Goal: Find specific page/section: Find specific page/section

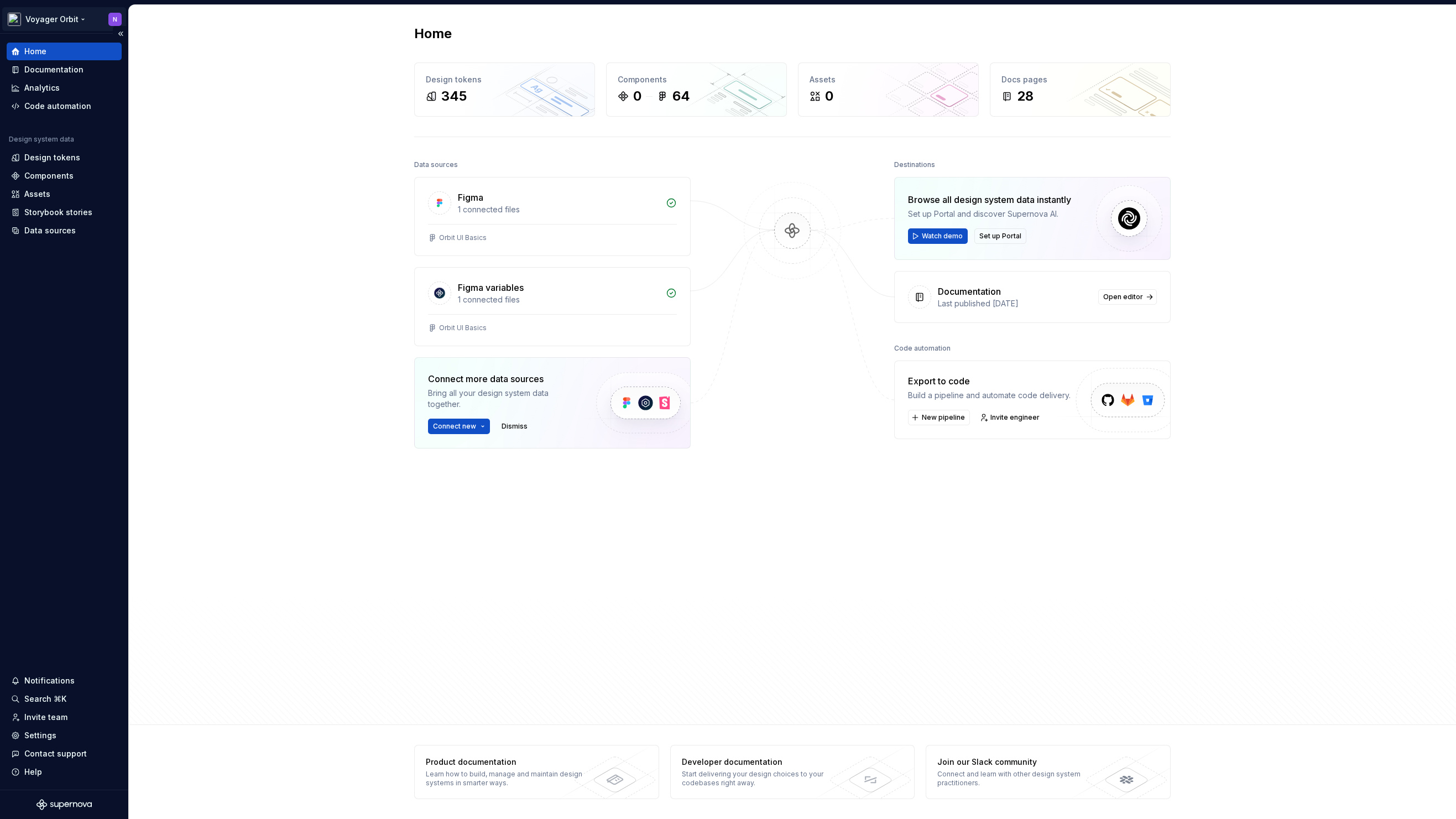
click at [68, 22] on html "Voyager Orbit N Home Documentation Analytics Code automation Design system data…" at bounding box center [728, 409] width 1456 height 819
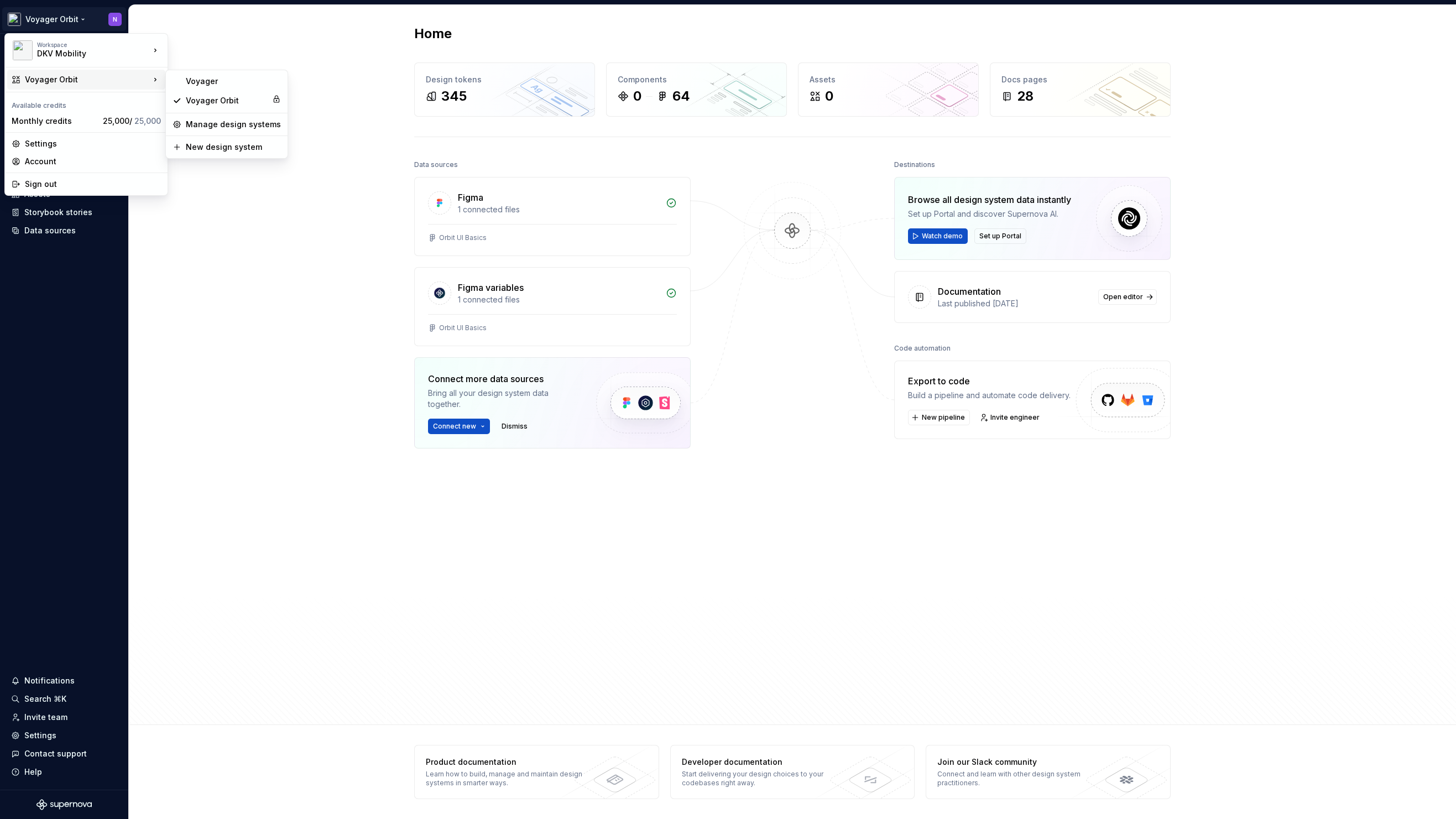
click at [254, 272] on html "Voyager Orbit N Home Documentation Analytics Code automation Design system data…" at bounding box center [728, 409] width 1456 height 819
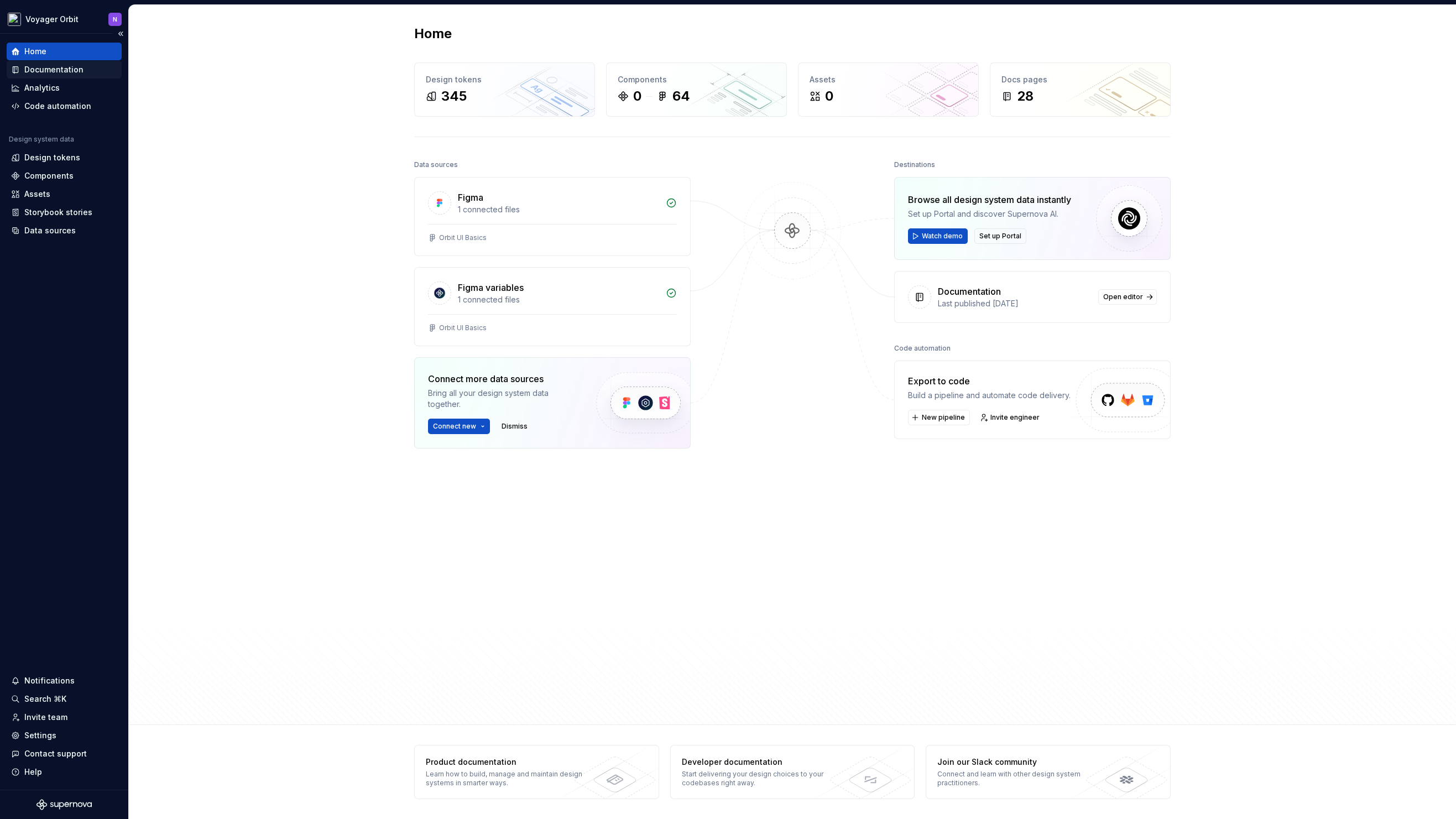
click at [45, 68] on div "Documentation" at bounding box center [54, 69] width 60 height 11
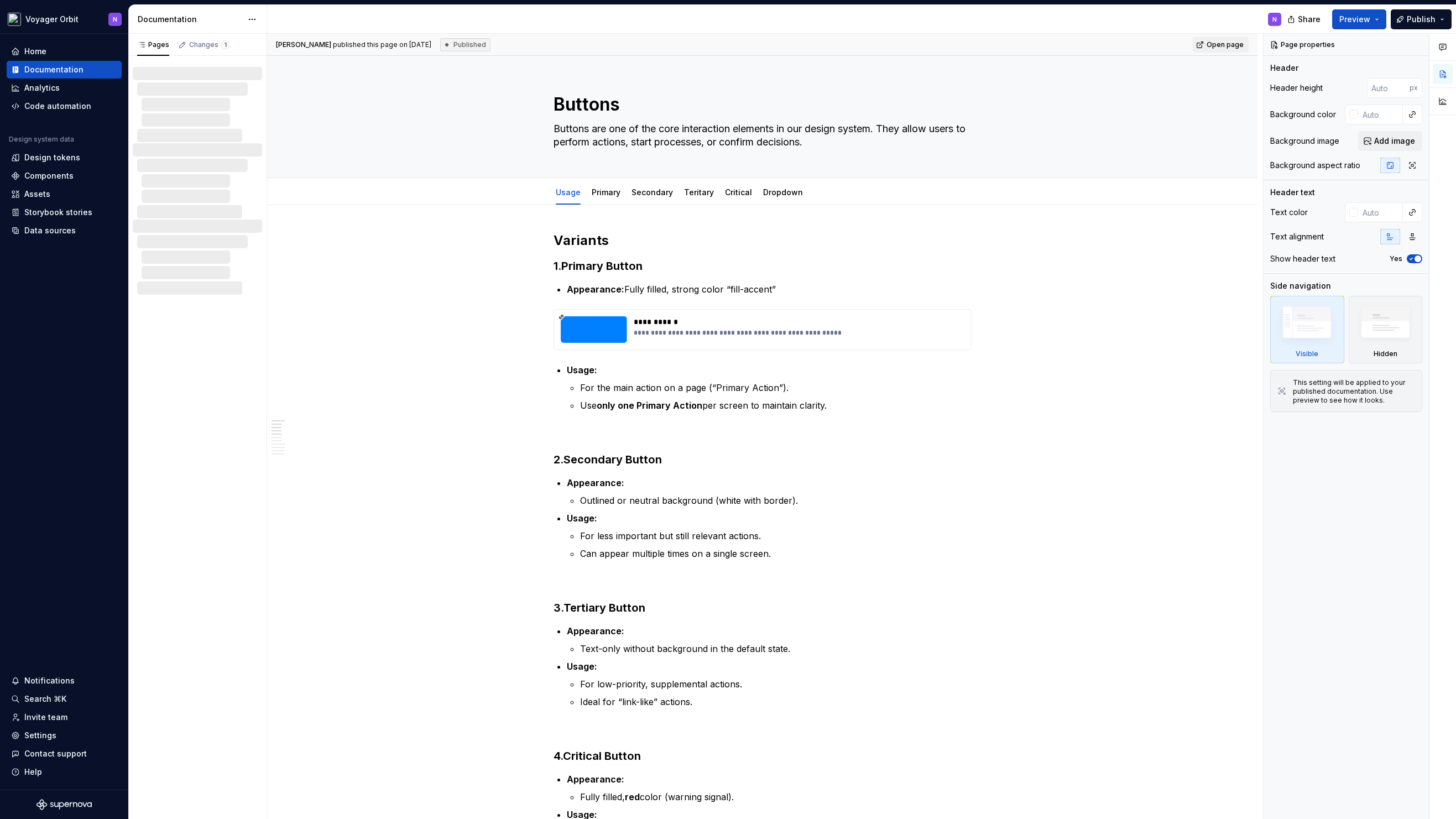
type textarea "*"
click at [212, 419] on div "Pages Changes 1 Draft ( 1 ) Components / Buttons / Dropdown" at bounding box center [197, 426] width 138 height 786
click at [40, 86] on div "Analytics" at bounding box center [42, 88] width 36 height 11
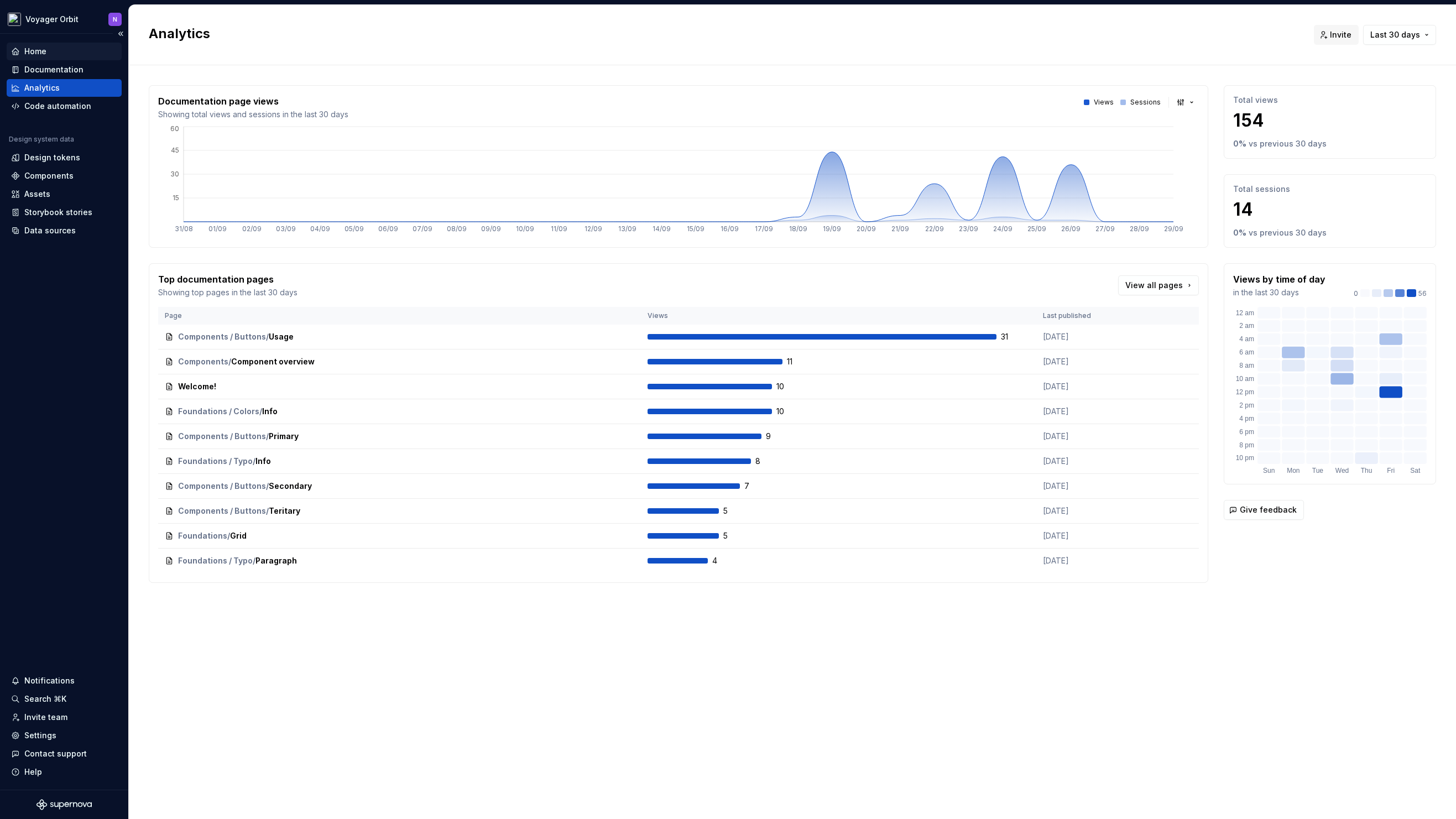
click at [44, 48] on div "Home" at bounding box center [36, 51] width 22 height 11
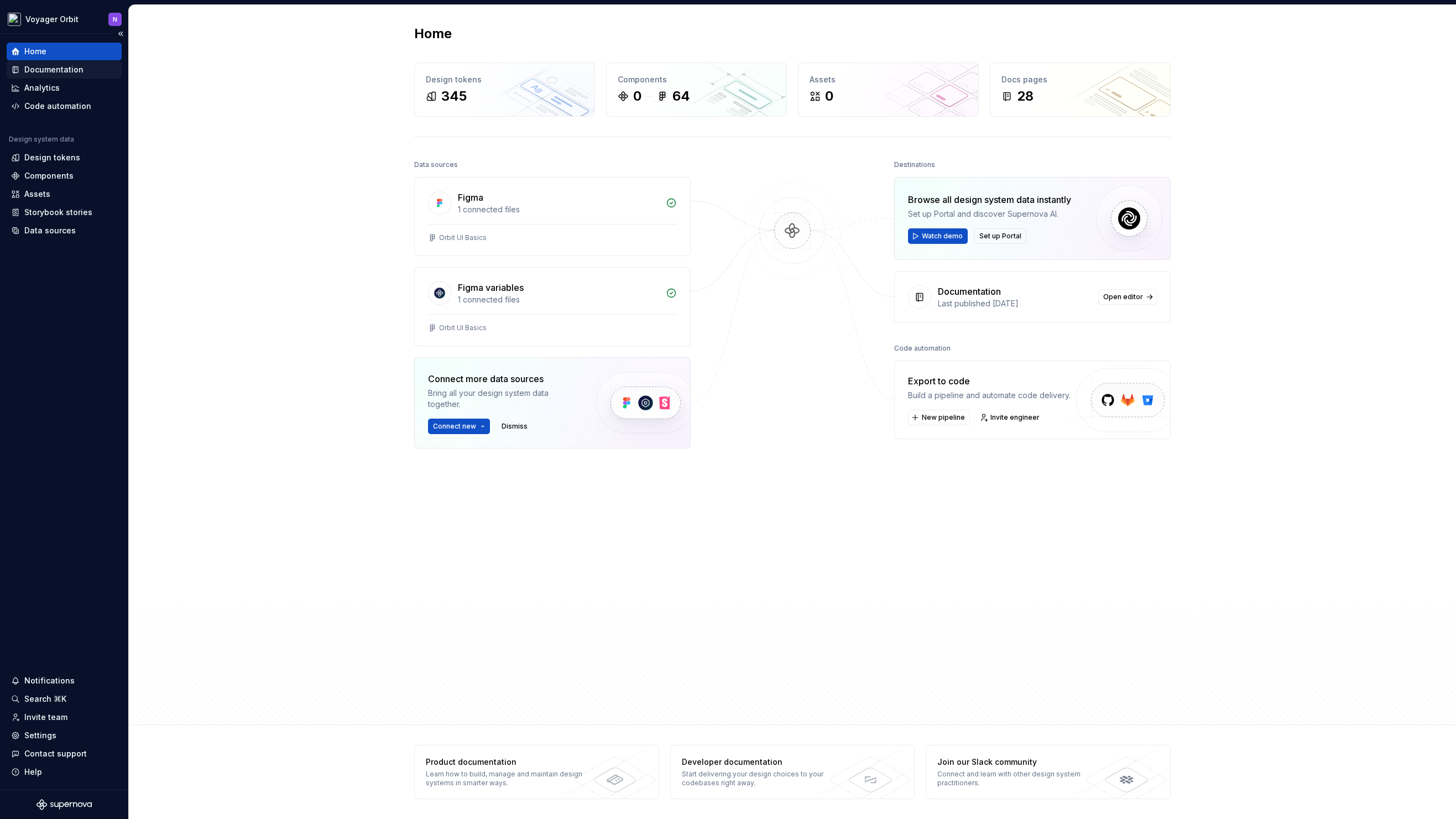
click at [57, 72] on div "Documentation" at bounding box center [54, 69] width 60 height 11
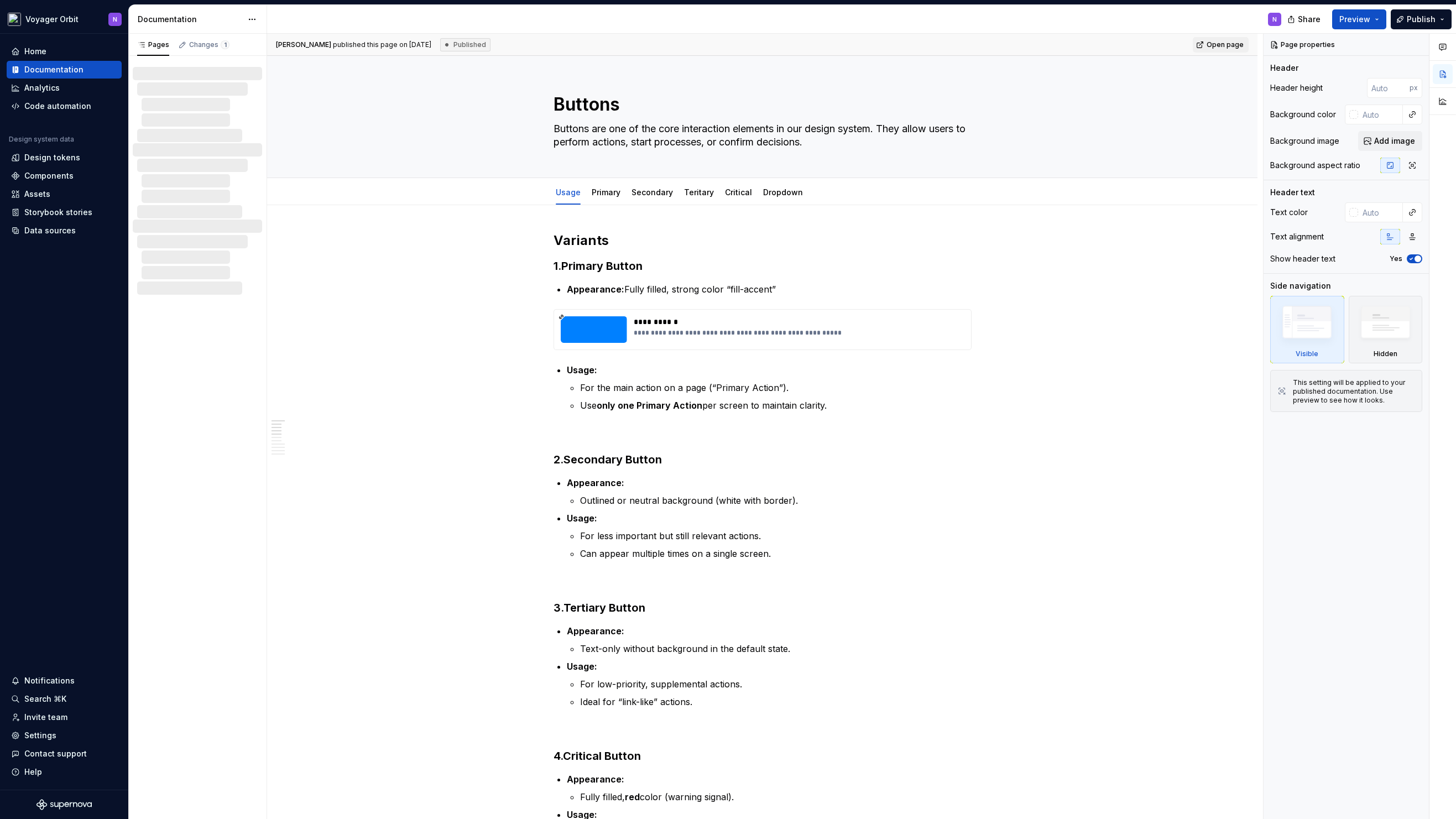
type textarea "*"
